Goal: Task Accomplishment & Management: Use online tool/utility

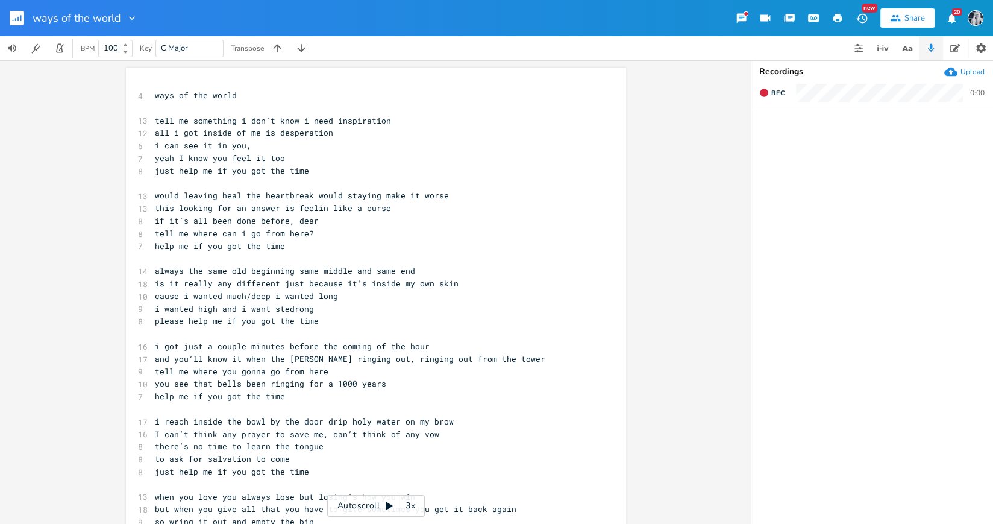
scroll to position [598, 0]
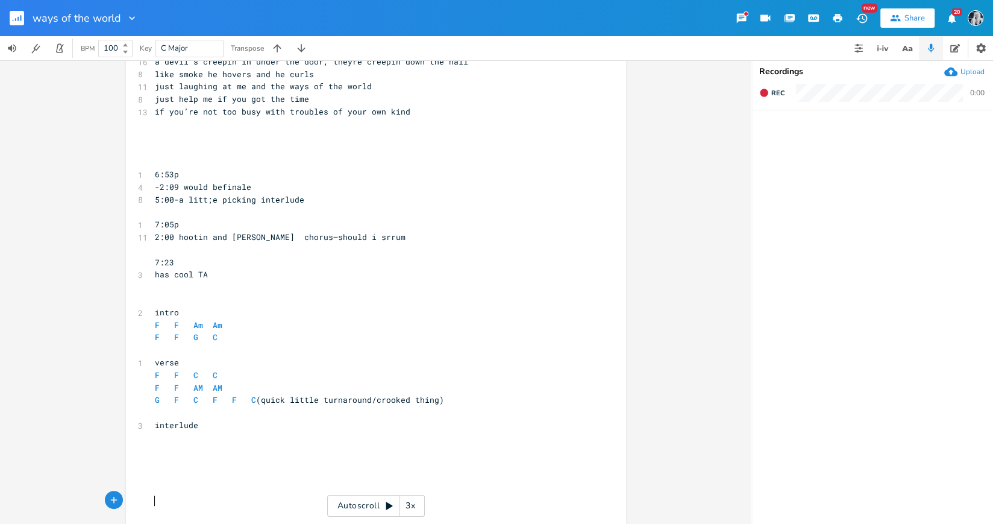
click at [666, 234] on div "x 4 ways of the world ​ 13 tell me something i don’t know i need inspiration 12…" at bounding box center [375, 291] width 751 height 463
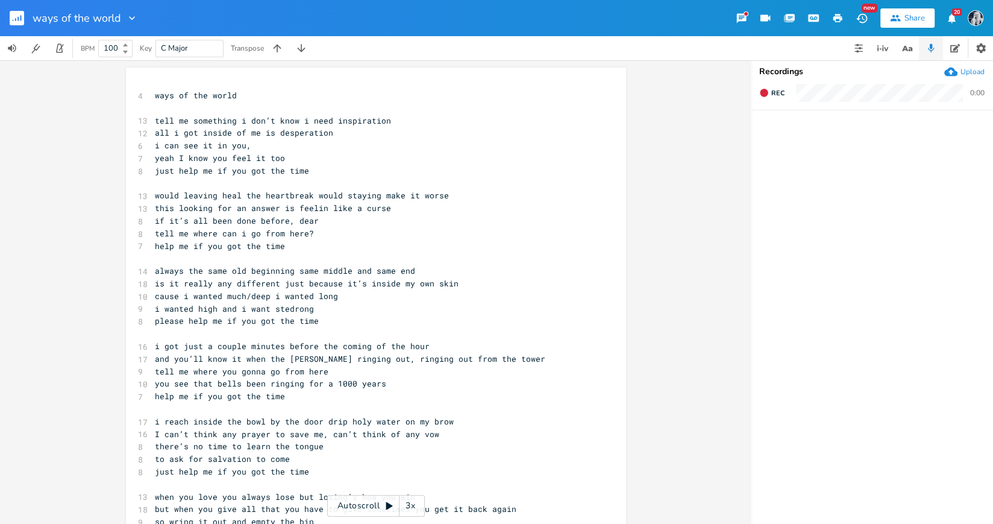
click at [131, 19] on icon "button" at bounding box center [132, 18] width 12 height 12
click at [13, 20] on icon "button" at bounding box center [13, 20] width 1 height 1
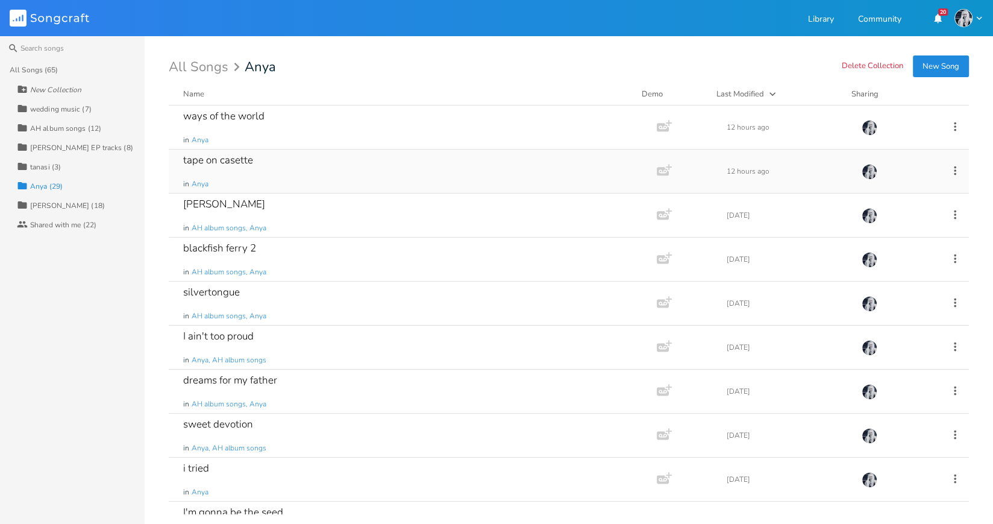
click at [230, 175] on div "tape on casette in Anya" at bounding box center [410, 170] width 454 height 43
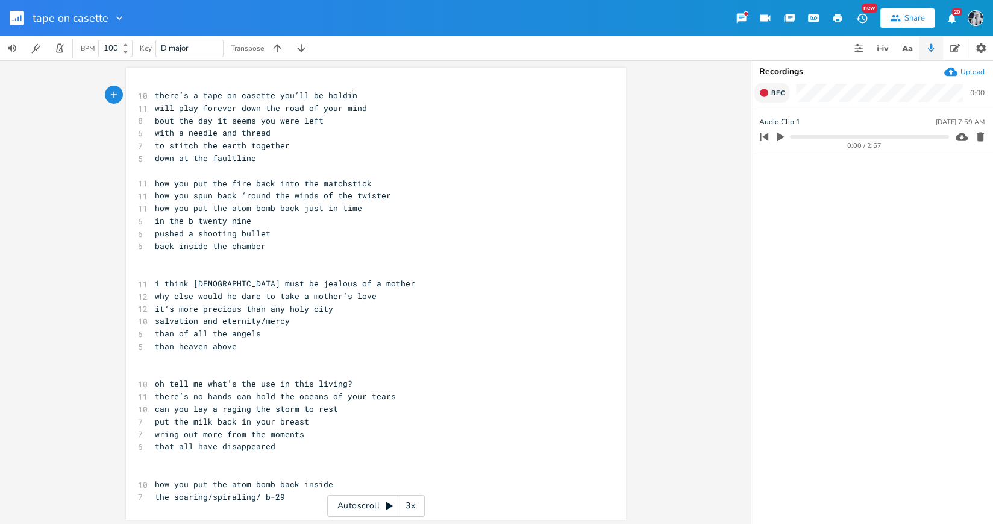
click at [765, 94] on icon "button" at bounding box center [764, 93] width 8 height 8
click at [765, 94] on rect "button" at bounding box center [764, 93] width 7 height 7
click at [21, 16] on rect "button" at bounding box center [17, 18] width 14 height 14
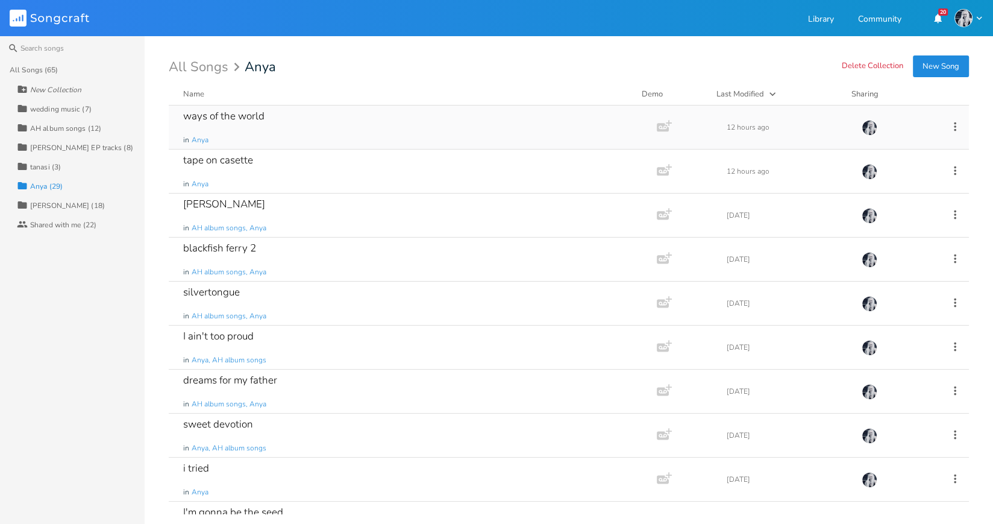
click at [242, 134] on div "ways of the world in Anya" at bounding box center [410, 126] width 454 height 43
